Goal: Transaction & Acquisition: Subscribe to service/newsletter

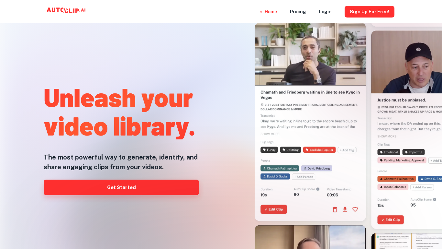
click at [115, 185] on link "Get Started" at bounding box center [121, 187] width 155 height 16
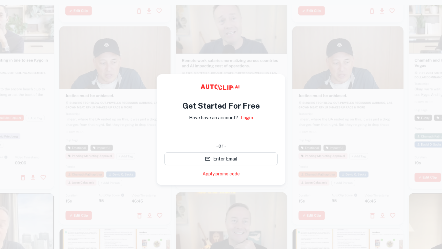
click at [229, 173] on link "Apply promo code" at bounding box center [221, 173] width 37 height 7
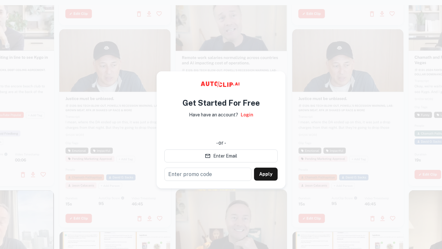
click at [273, 87] on div "Get Started For Free Have have an account? Login - or - Enter Email ​ Apply" at bounding box center [221, 129] width 129 height 117
